Goal: Information Seeking & Learning: Learn about a topic

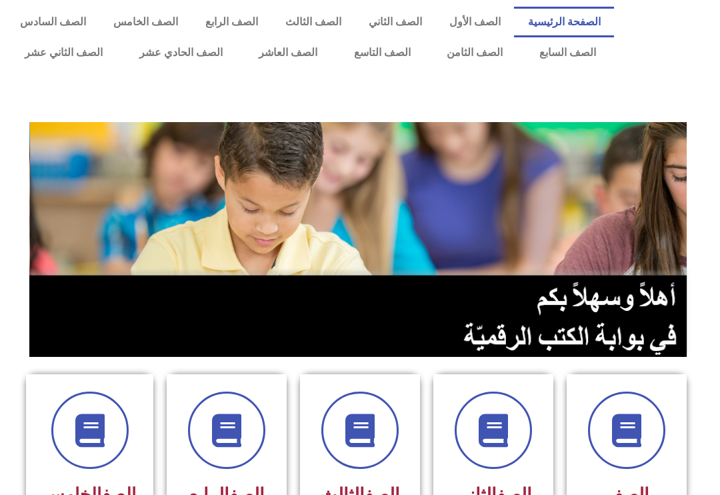
click at [221, 23] on link "الصف الرابع" at bounding box center [232, 22] width 80 height 31
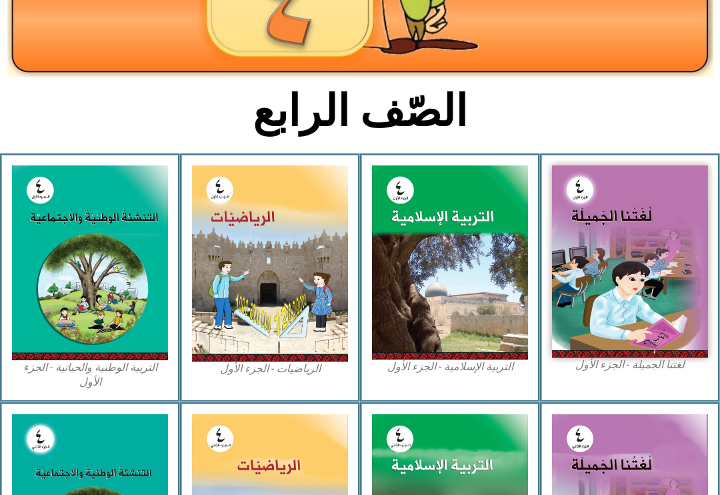
scroll to position [225, 0]
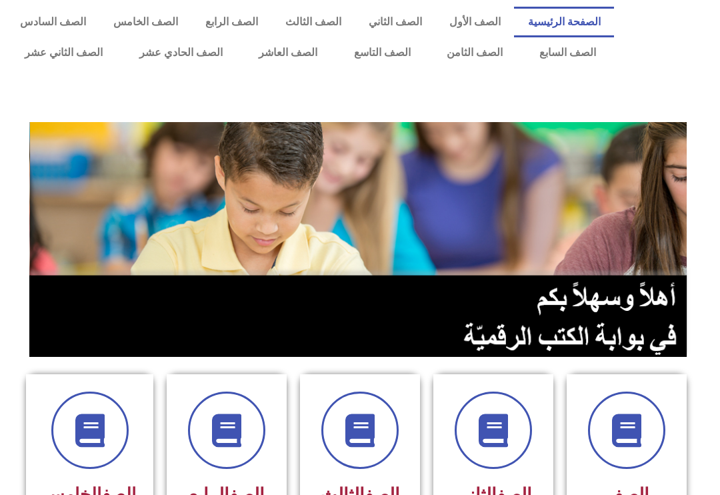
click at [653, 225] on img at bounding box center [359, 239] width 661 height 235
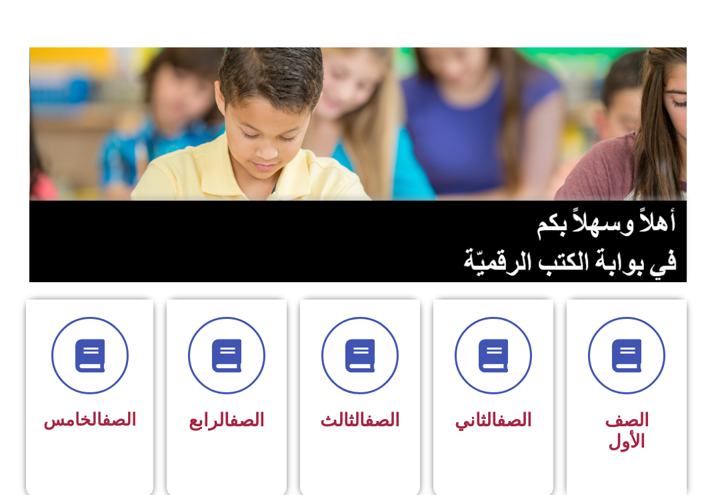
scroll to position [71, 0]
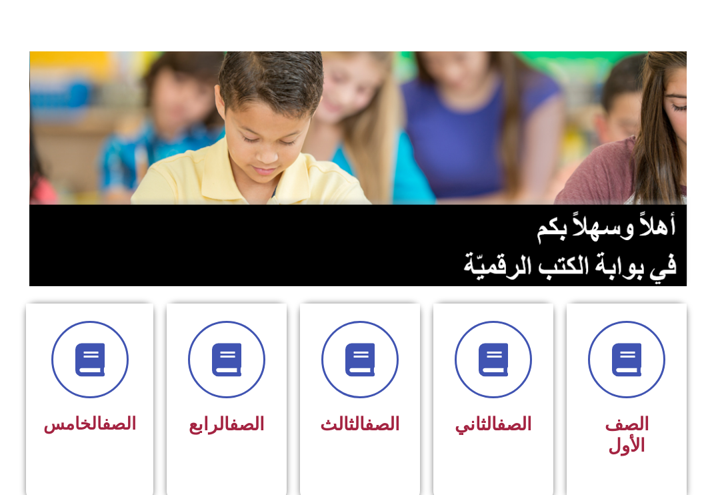
click at [209, 393] on span at bounding box center [226, 359] width 77 height 77
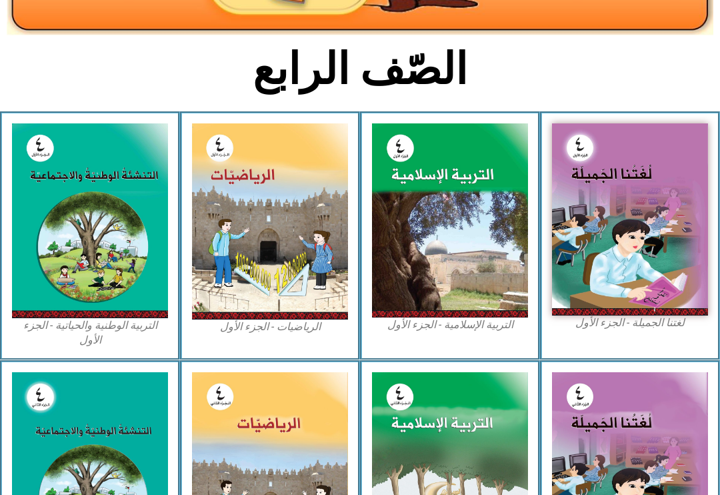
scroll to position [308, 0]
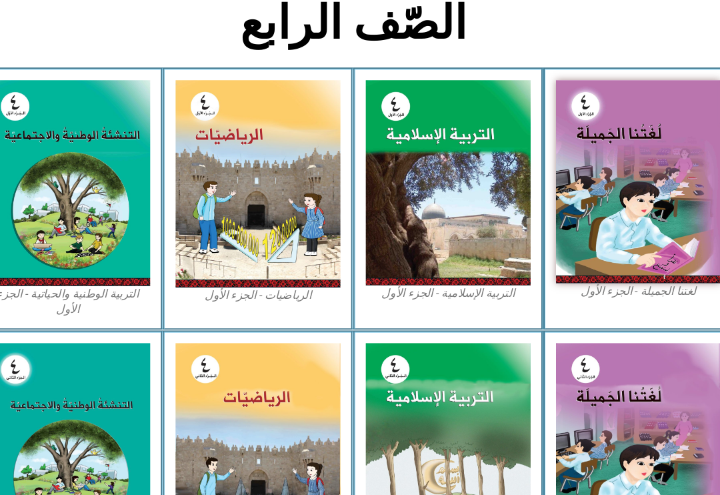
click at [472, 229] on img at bounding box center [450, 180] width 156 height 194
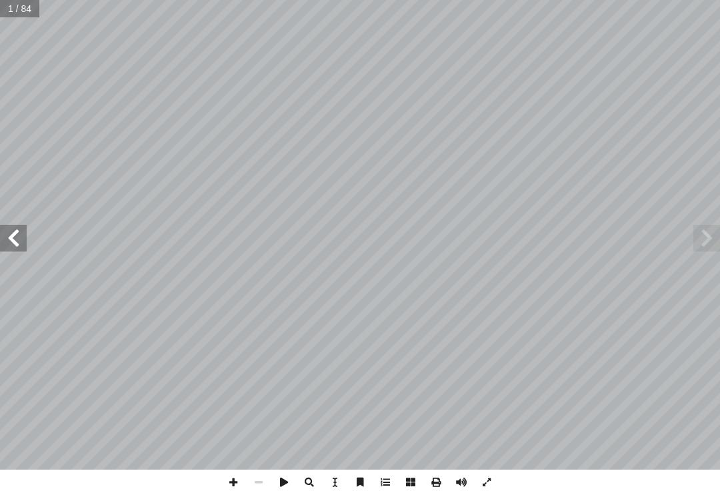
click at [17, 226] on span at bounding box center [13, 238] width 27 height 27
click at [17, 251] on span at bounding box center [13, 238] width 27 height 27
click at [7, 238] on span at bounding box center [13, 238] width 27 height 27
click at [4, 235] on span at bounding box center [13, 238] width 27 height 27
click at [719, 227] on span at bounding box center [706, 238] width 27 height 27
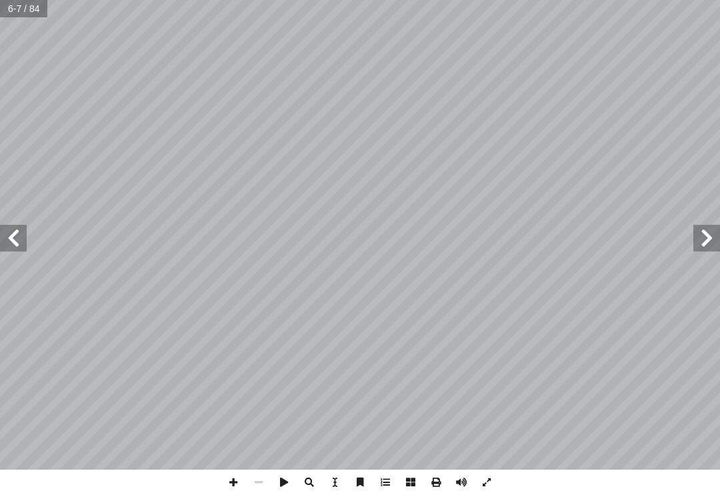
click at [716, 237] on span at bounding box center [706, 238] width 27 height 27
click at [25, 227] on span at bounding box center [13, 238] width 27 height 27
click at [25, 241] on span at bounding box center [13, 238] width 27 height 27
click at [25, 225] on span at bounding box center [13, 238] width 27 height 27
click at [705, 243] on span at bounding box center [706, 238] width 27 height 27
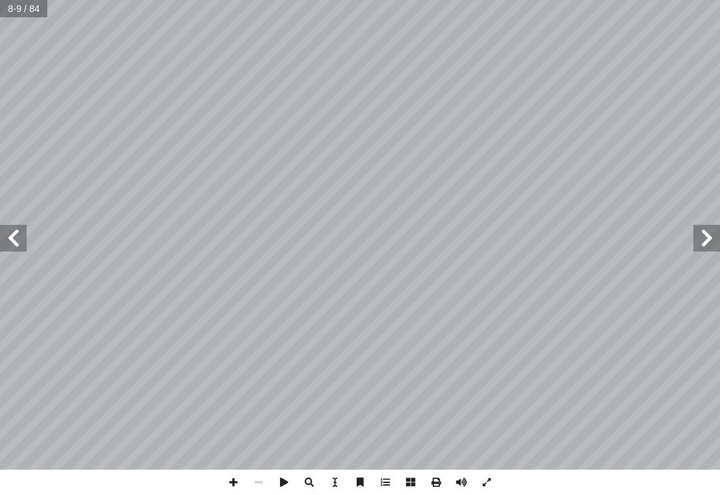
click at [3, 236] on span at bounding box center [13, 238] width 27 height 27
click at [9, 241] on span at bounding box center [13, 238] width 27 height 27
click at [3, 243] on span at bounding box center [13, 238] width 27 height 27
click at [7, 245] on span at bounding box center [13, 238] width 27 height 27
click at [2, 247] on span at bounding box center [13, 238] width 27 height 27
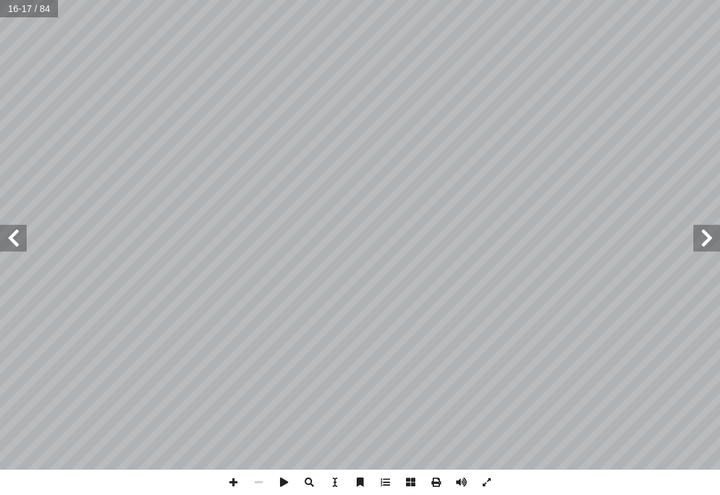
click at [3, 247] on span at bounding box center [13, 238] width 27 height 27
click at [9, 240] on span at bounding box center [13, 238] width 27 height 27
click at [717, 228] on span at bounding box center [706, 238] width 27 height 27
click at [6, 233] on span at bounding box center [13, 238] width 27 height 27
click at [694, 251] on span at bounding box center [706, 238] width 27 height 27
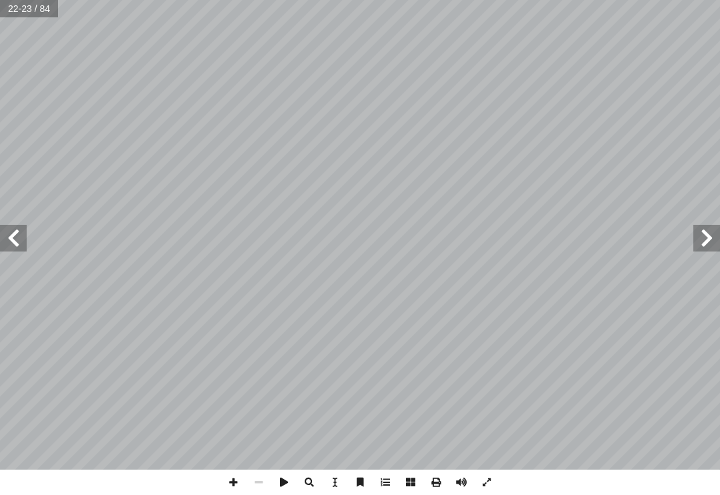
click at [714, 235] on span at bounding box center [706, 238] width 27 height 27
click at [713, 241] on span at bounding box center [706, 238] width 27 height 27
click at [715, 243] on span at bounding box center [706, 238] width 27 height 27
click at [709, 246] on span at bounding box center [706, 238] width 27 height 27
click at [712, 245] on span at bounding box center [706, 238] width 27 height 27
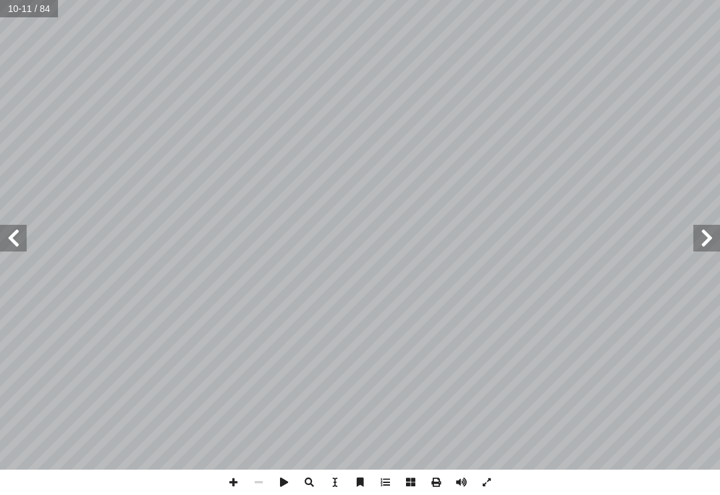
click at [10, 242] on span at bounding box center [13, 238] width 27 height 27
click at [22, 227] on span at bounding box center [13, 238] width 27 height 27
click at [715, 245] on span at bounding box center [706, 238] width 27 height 27
click at [708, 239] on span at bounding box center [706, 238] width 27 height 27
click at [702, 244] on span at bounding box center [706, 238] width 27 height 27
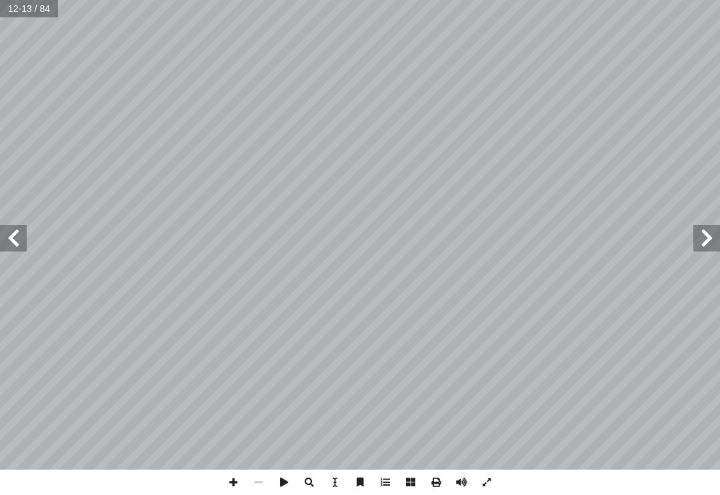
click at [712, 240] on span at bounding box center [706, 238] width 27 height 27
click at [14, 249] on span at bounding box center [13, 238] width 27 height 27
click at [5, 231] on span at bounding box center [13, 238] width 27 height 27
click at [13, 239] on span at bounding box center [13, 238] width 27 height 27
click at [5, 241] on span at bounding box center [13, 238] width 27 height 27
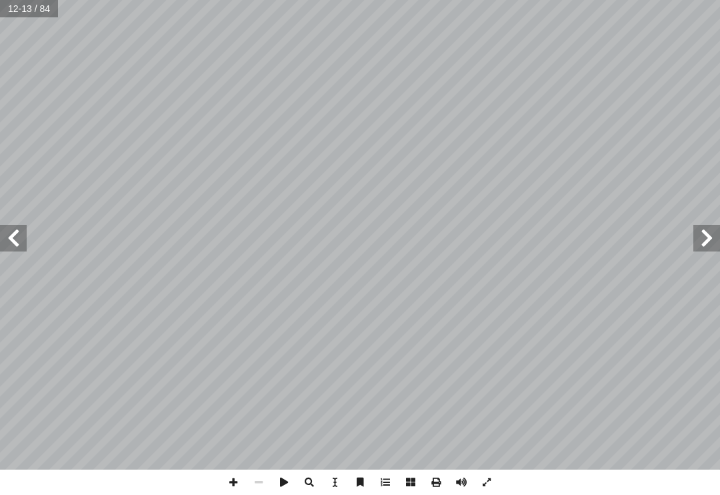
click at [22, 237] on span at bounding box center [13, 238] width 27 height 27
click at [12, 239] on span at bounding box center [13, 238] width 27 height 27
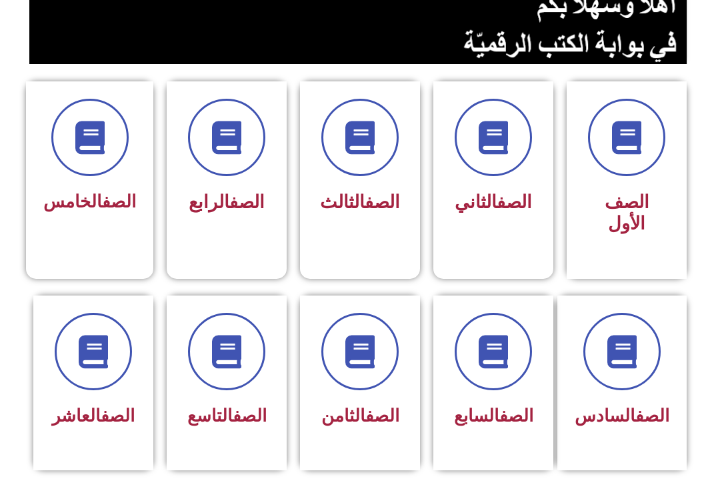
scroll to position [297, 0]
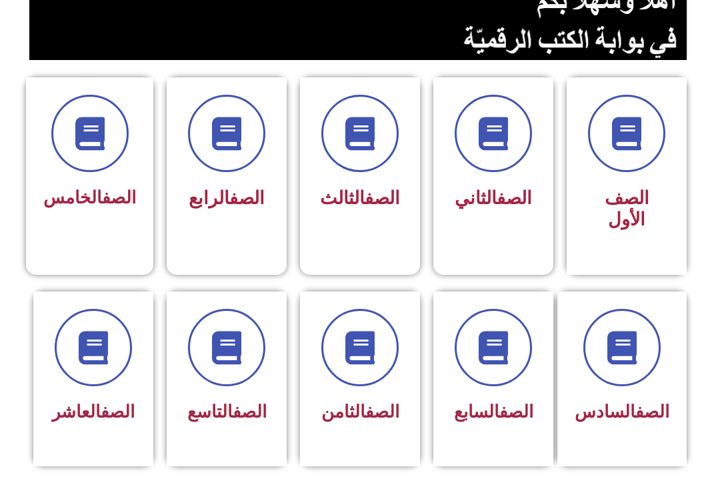
click at [96, 361] on icon at bounding box center [93, 347] width 33 height 33
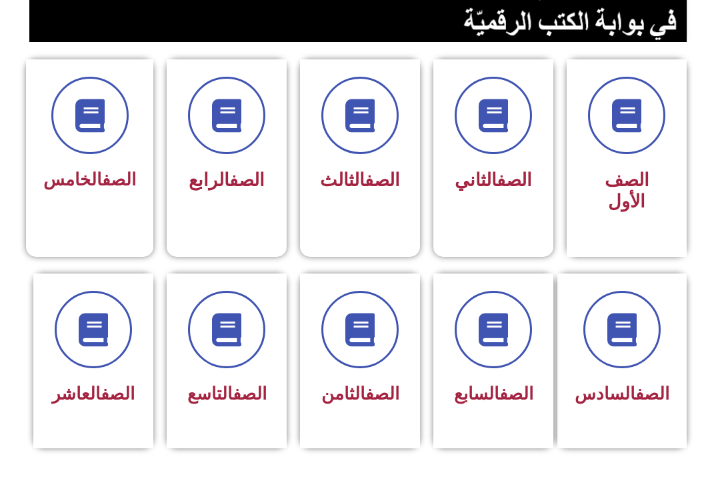
click at [212, 222] on div "الصف الرابع" at bounding box center [227, 146] width 120 height 175
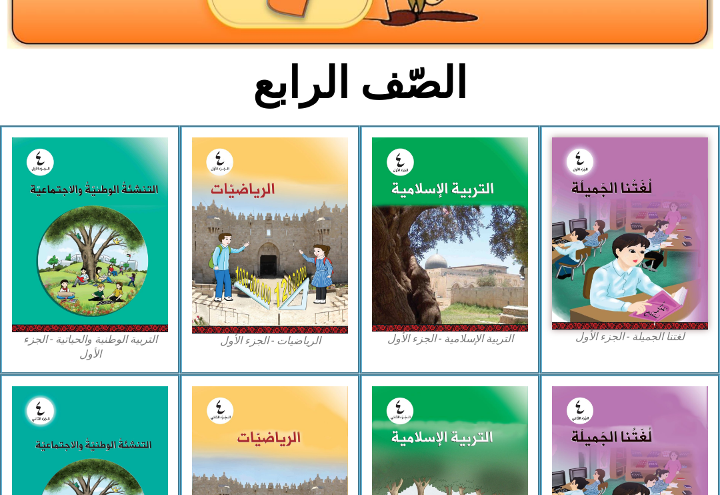
scroll to position [253, 0]
click at [665, 292] on img at bounding box center [630, 233] width 156 height 192
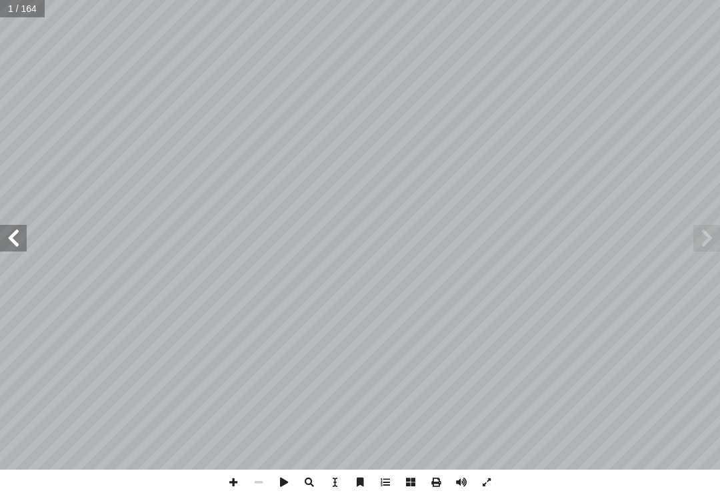
click at [24, 229] on span at bounding box center [13, 238] width 27 height 27
click at [19, 229] on span at bounding box center [13, 238] width 27 height 27
click at [22, 231] on span at bounding box center [13, 238] width 27 height 27
click at [10, 230] on span at bounding box center [13, 238] width 27 height 27
click at [13, 229] on span at bounding box center [13, 238] width 27 height 27
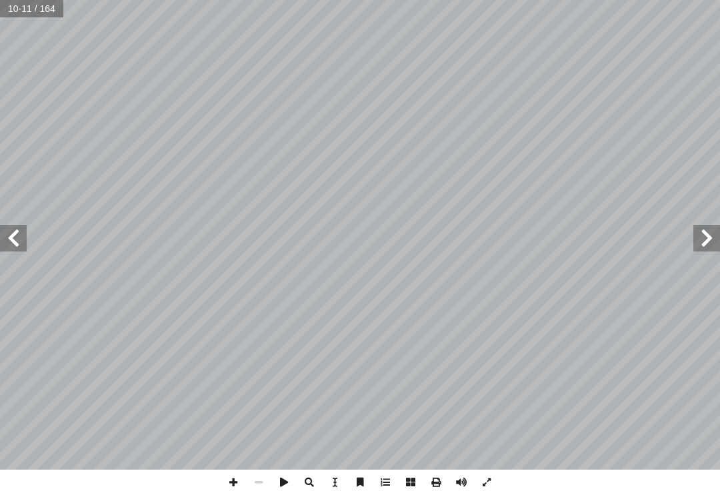
click at [8, 249] on span at bounding box center [13, 238] width 27 height 27
click at [9, 233] on span at bounding box center [13, 238] width 27 height 27
click at [7, 239] on span at bounding box center [13, 238] width 27 height 27
click at [705, 245] on span at bounding box center [706, 238] width 27 height 27
click at [10, 240] on span at bounding box center [13, 238] width 27 height 27
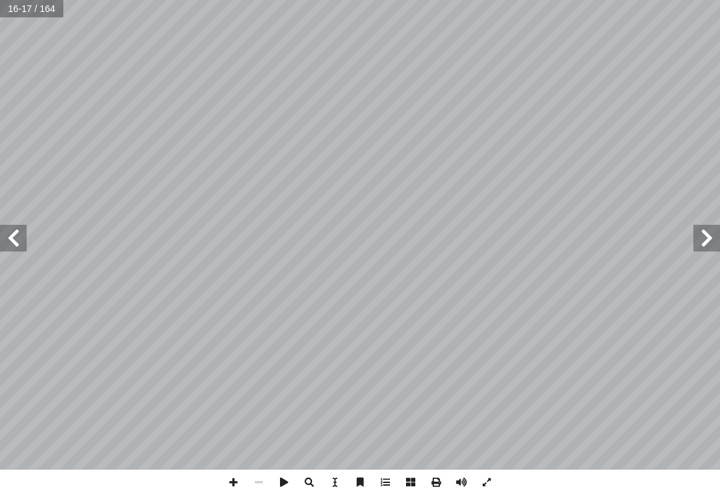
click at [25, 238] on span at bounding box center [13, 238] width 27 height 27
click at [711, 235] on span at bounding box center [706, 238] width 27 height 27
click at [5, 248] on span at bounding box center [13, 238] width 27 height 27
click at [21, 233] on span at bounding box center [13, 238] width 27 height 27
click at [628, 483] on div "١٦ : أ ا َ ر ْ ق َ ن لى َ ها ع َ ي ِ س َ ن َ ، و ٍّ ي ِ جاج ُ ز ٍ ناء ِ إ ا في …" at bounding box center [360, 247] width 720 height 495
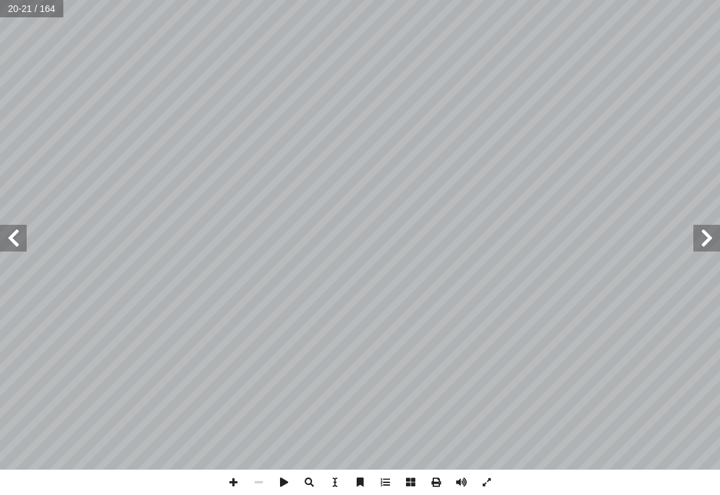
click at [25, 233] on span at bounding box center [13, 238] width 27 height 27
click at [21, 245] on span at bounding box center [13, 238] width 27 height 27
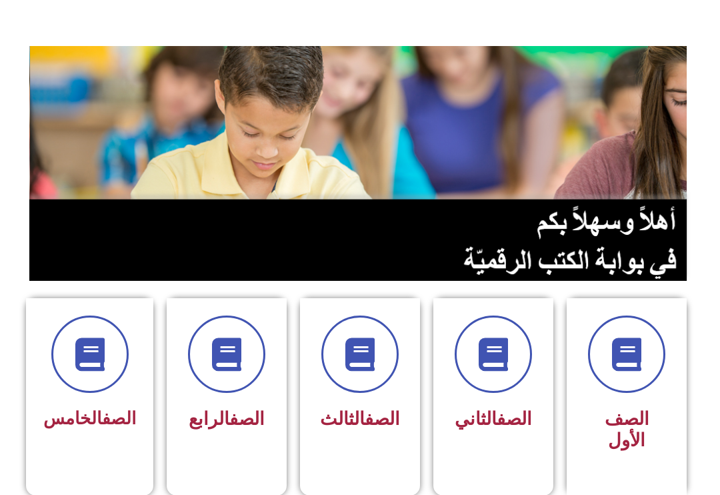
scroll to position [74, 0]
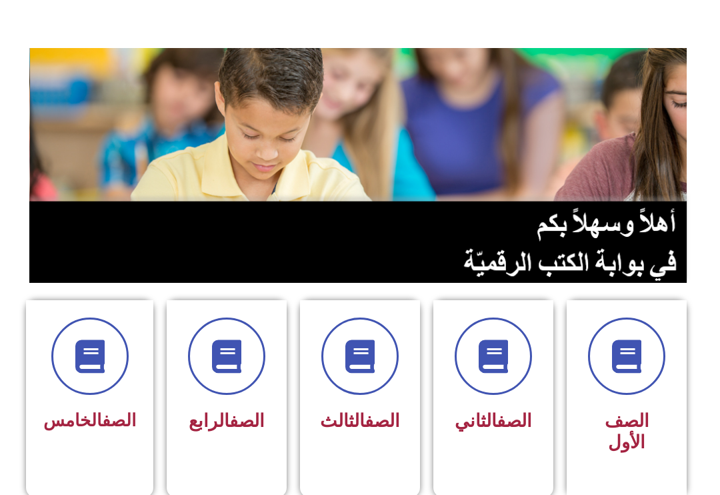
click at [213, 363] on icon at bounding box center [226, 355] width 33 height 33
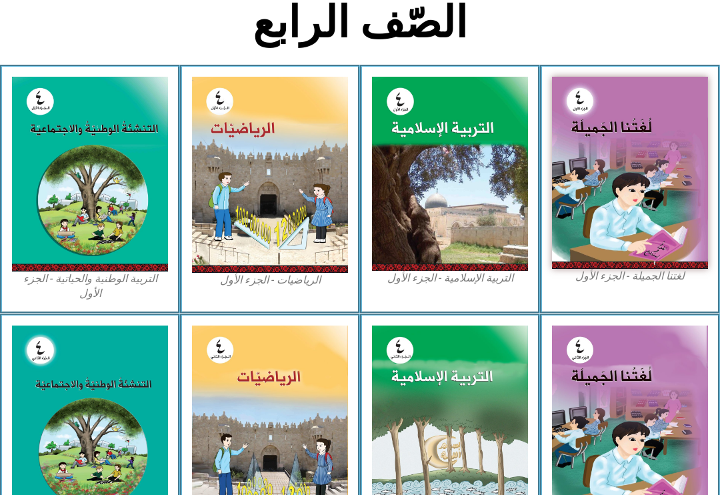
scroll to position [314, 0]
click at [63, 226] on img at bounding box center [90, 174] width 156 height 195
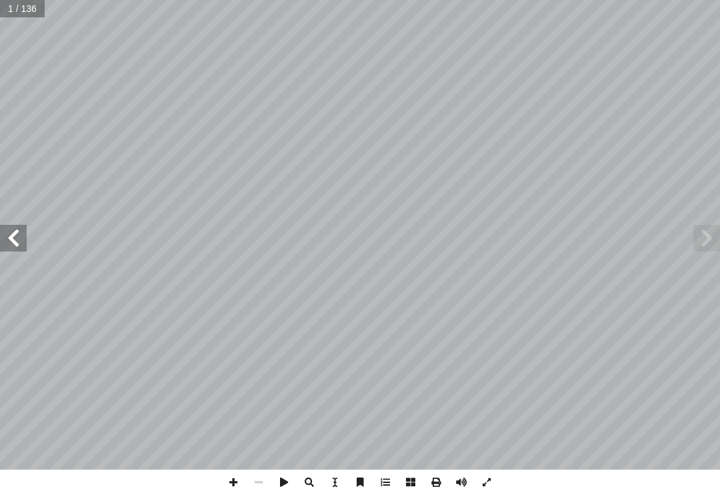
click at [19, 247] on span at bounding box center [13, 238] width 27 height 27
click at [14, 242] on span at bounding box center [13, 238] width 27 height 27
click at [4, 240] on span at bounding box center [13, 238] width 27 height 27
click at [8, 250] on span at bounding box center [13, 238] width 27 height 27
click at [5, 246] on span at bounding box center [13, 238] width 27 height 27
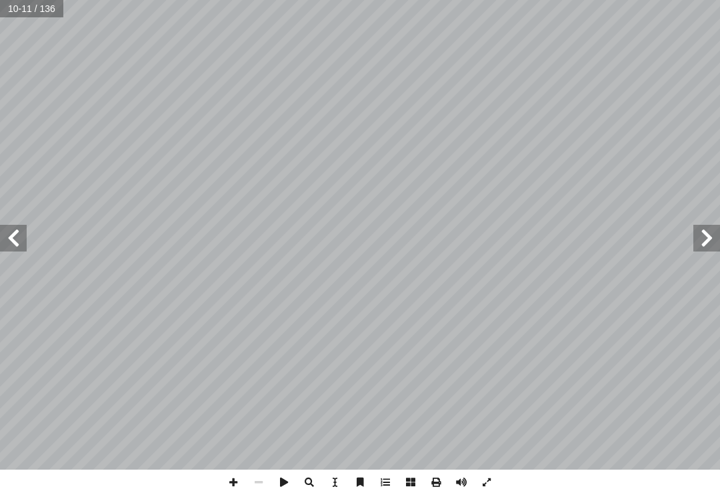
click at [3, 247] on span at bounding box center [13, 238] width 27 height 27
click at [9, 248] on span at bounding box center [13, 238] width 27 height 27
click at [8, 245] on span at bounding box center [13, 238] width 27 height 27
